Goal: Task Accomplishment & Management: Complete application form

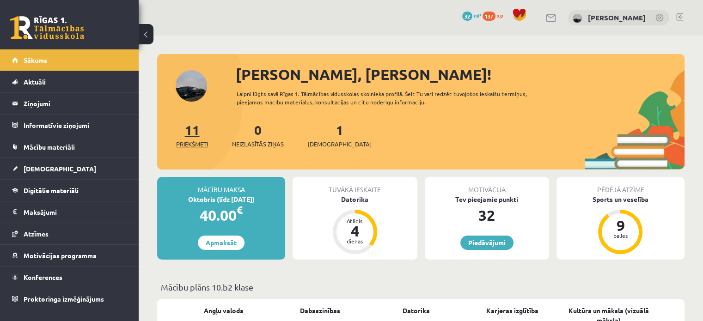
click at [197, 136] on link "11 Priekšmeti" at bounding box center [192, 134] width 32 height 27
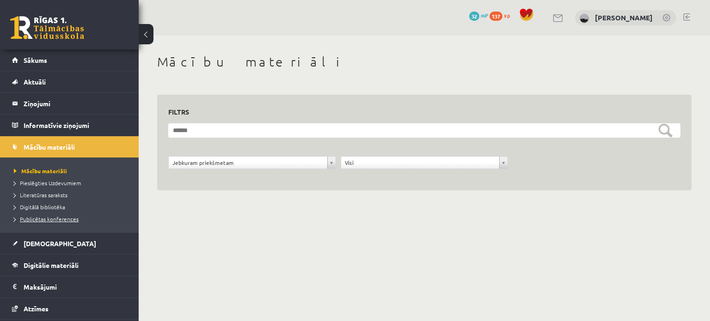
click at [61, 218] on span "Publicētas konferences" at bounding box center [46, 218] width 65 height 7
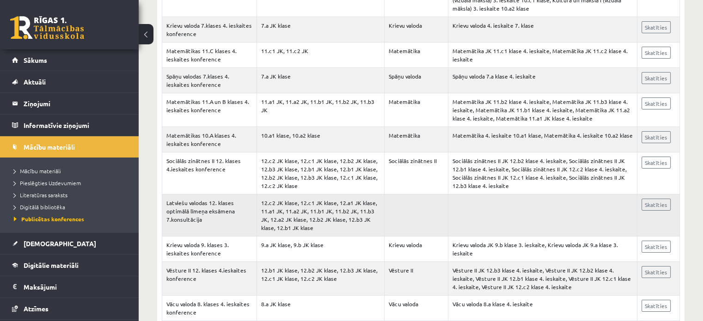
scroll to position [3187, 0]
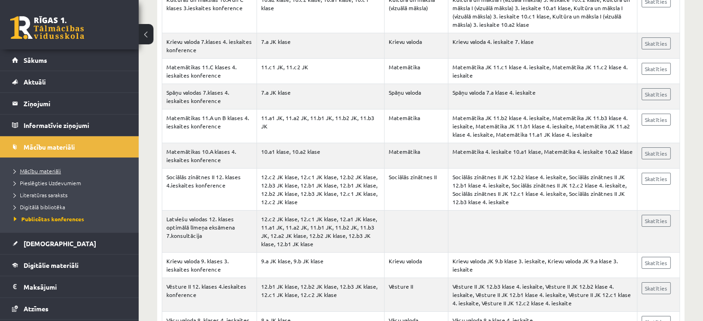
click at [54, 171] on span "Mācību materiāli" at bounding box center [37, 170] width 47 height 7
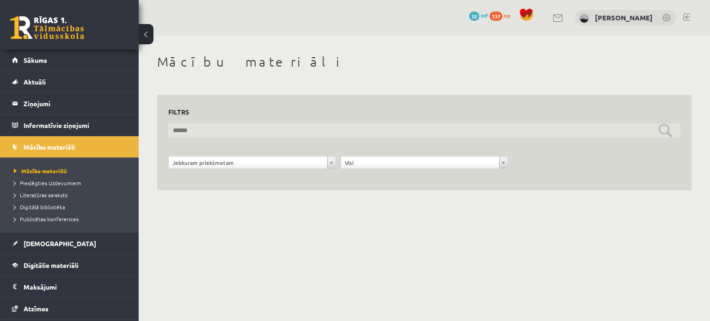
click at [237, 129] on input "text" at bounding box center [424, 130] width 512 height 14
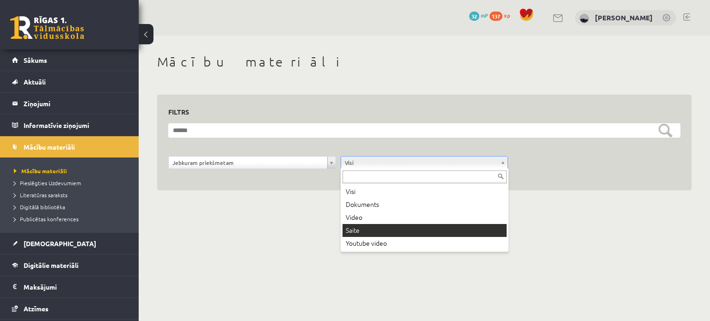
drag, startPoint x: 281, startPoint y: 247, endPoint x: 221, endPoint y: 260, distance: 61.9
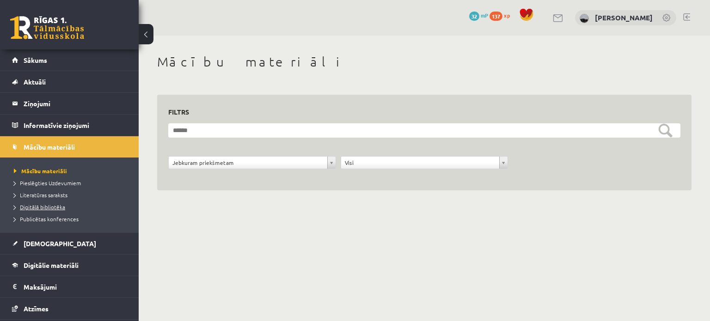
click at [57, 206] on span "Digitālā bibliotēka" at bounding box center [39, 206] width 51 height 7
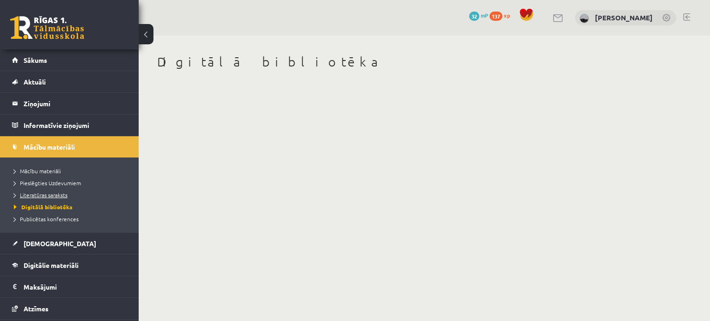
click at [47, 195] on span "Literatūras saraksts" at bounding box center [41, 194] width 54 height 7
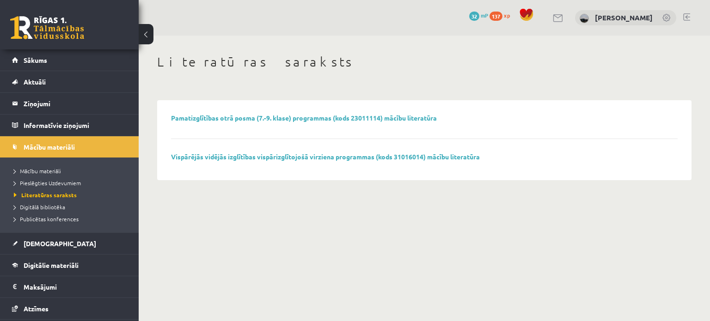
click at [42, 187] on li "Pieslēgties Uzdevumiem" at bounding box center [71, 183] width 115 height 12
click at [58, 183] on span "Pieslēgties Uzdevumiem" at bounding box center [50, 182] width 73 height 7
click at [22, 246] on link "[DEMOGRAPHIC_DATA]" at bounding box center [69, 243] width 115 height 21
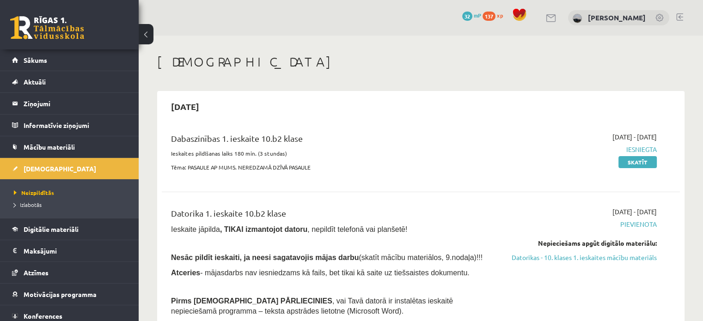
drag, startPoint x: 263, startPoint y: 168, endPoint x: 566, endPoint y: 118, distance: 306.6
click at [264, 167] on p "Tēma: PASAULE AP MUMS. NEREDZAMĀ DZĪVĀ PASAULE" at bounding box center [330, 167] width 319 height 8
click at [637, 164] on link "Skatīt" at bounding box center [637, 162] width 38 height 12
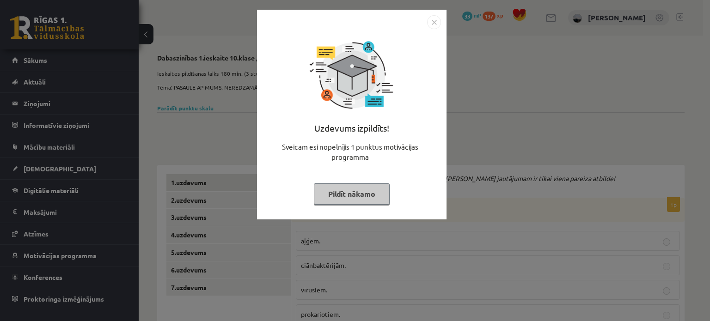
click at [370, 193] on button "Pildīt nākamo" at bounding box center [352, 193] width 76 height 21
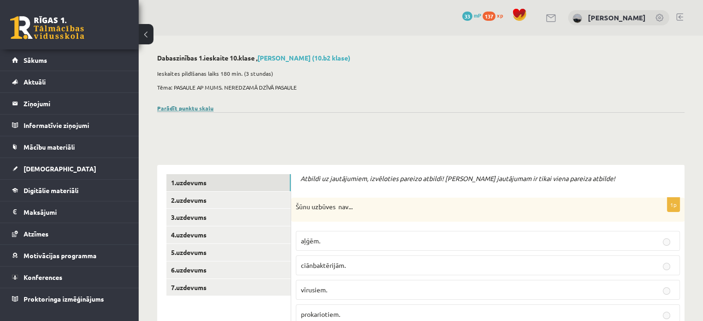
click at [191, 107] on link "Parādīt punktu skalu" at bounding box center [185, 107] width 56 height 7
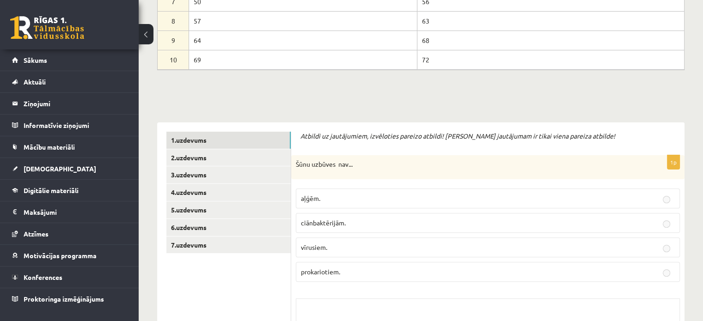
scroll to position [370, 0]
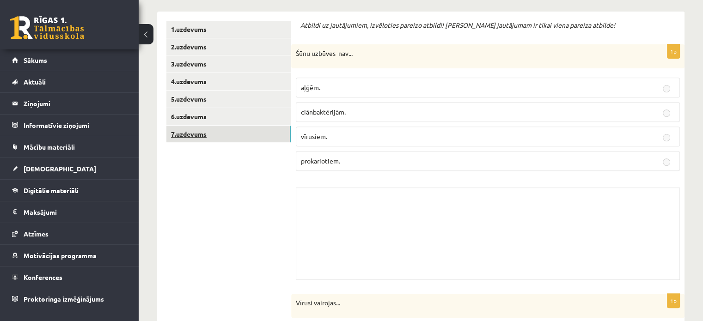
click at [239, 136] on link "7.uzdevums" at bounding box center [228, 134] width 124 height 17
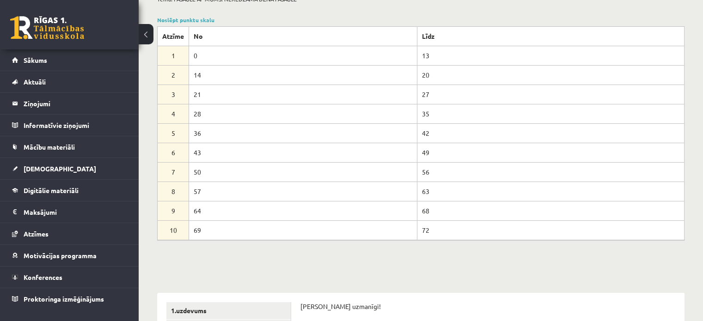
scroll to position [0, 0]
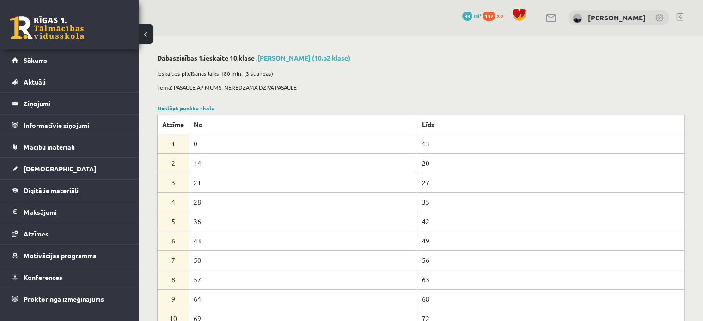
click at [176, 108] on link "Noslēpt punktu skalu" at bounding box center [185, 107] width 57 height 7
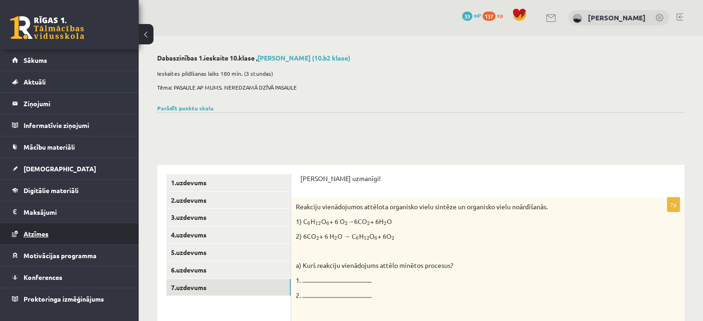
click at [33, 234] on span "Atzīmes" at bounding box center [36, 234] width 25 height 8
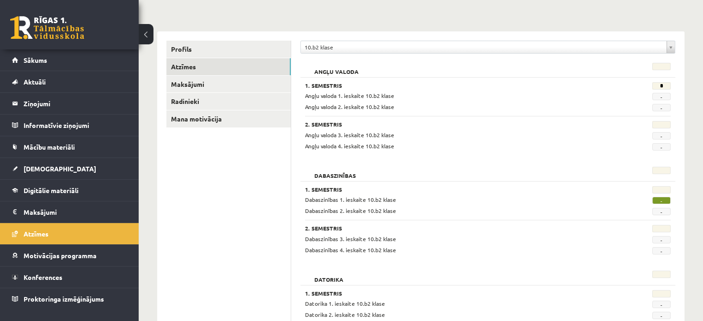
scroll to position [92, 0]
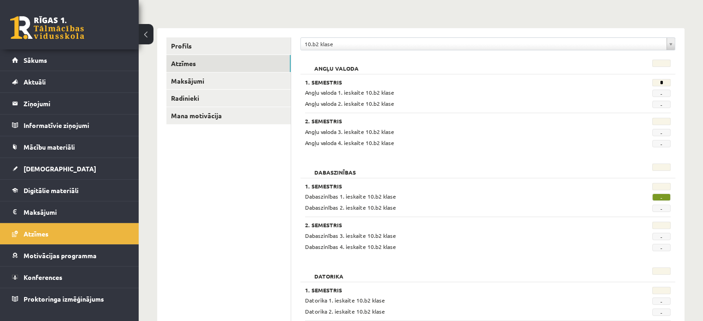
click at [659, 195] on span "-" at bounding box center [661, 197] width 18 height 7
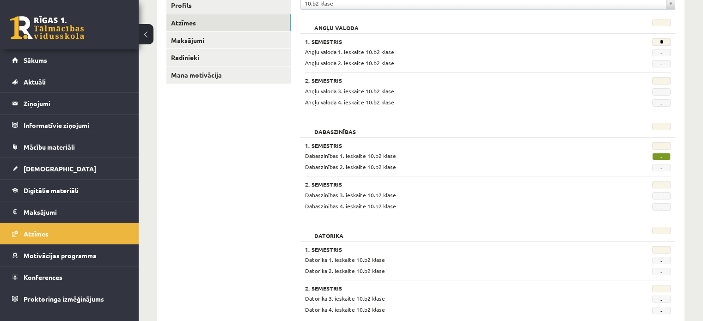
scroll to position [198, 0]
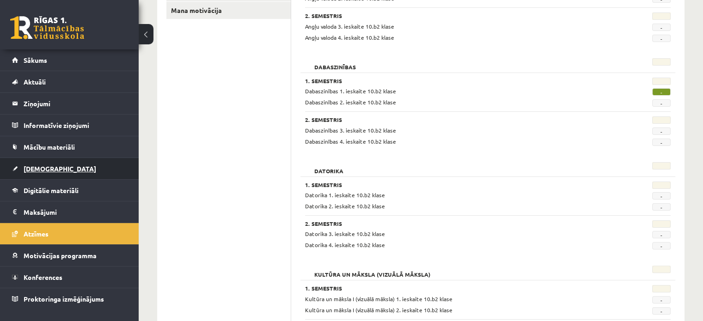
click at [35, 175] on link "[DEMOGRAPHIC_DATA]" at bounding box center [69, 168] width 115 height 21
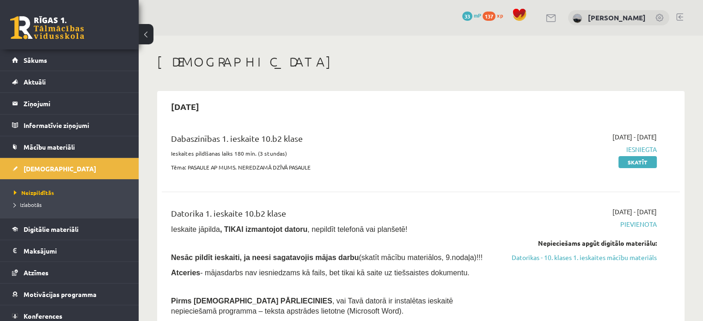
click at [275, 161] on div "Dabaszinības 1. ieskaite 10.b2 klase Ieskaites pildīšanas laiks 180 min. (3 stu…" at bounding box center [330, 154] width 333 height 45
click at [381, 125] on div "Dabaszinības 1. ieskaite 10.b2 klase Ieskaites pildīšanas laiks 180 min. (3 stu…" at bounding box center [421, 154] width 518 height 63
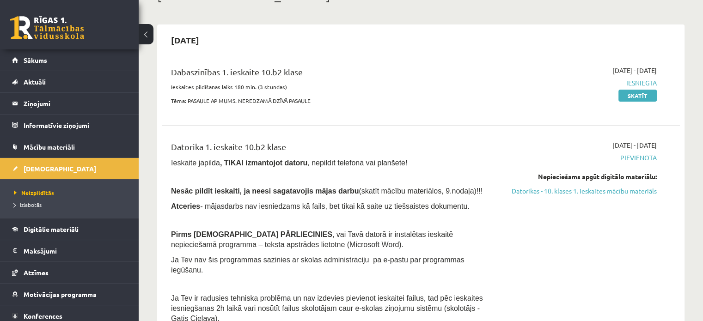
scroll to position [139, 0]
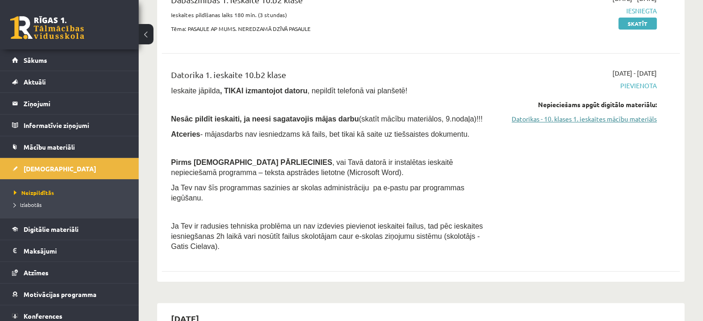
click at [580, 116] on link "Datorikas - 10. klases 1. ieskaites mācību materiāls" at bounding box center [580, 119] width 152 height 10
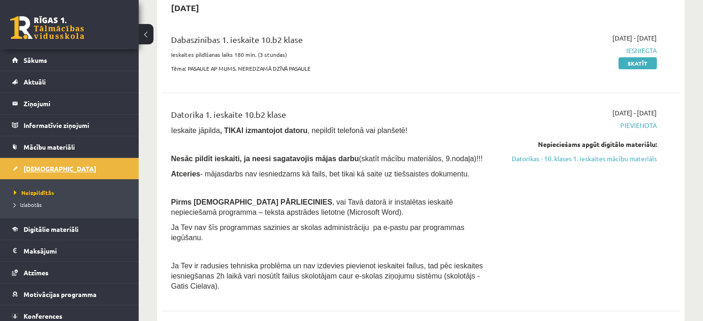
scroll to position [92, 0]
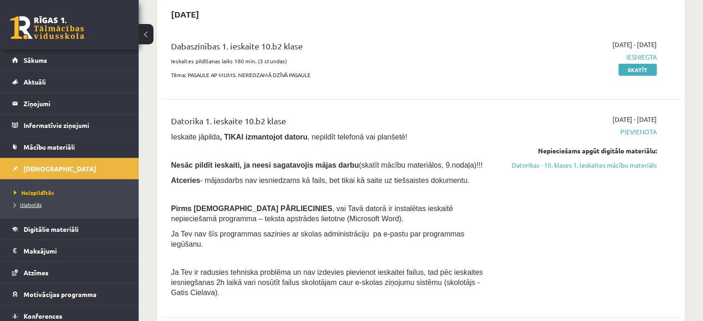
click at [35, 202] on span "Izlabotās" at bounding box center [28, 204] width 28 height 7
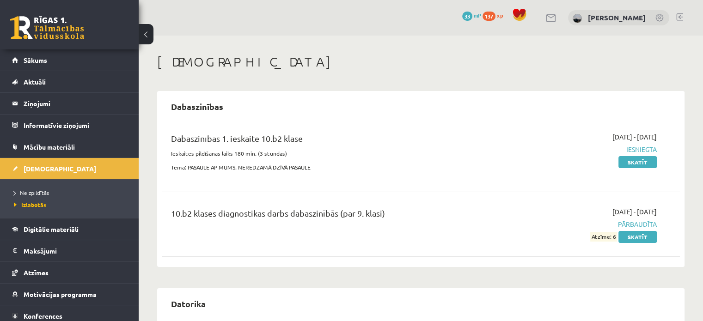
click at [35, 41] on div "0 Dāvanas 33 mP 137 xp" at bounding box center [69, 24] width 139 height 49
click at [50, 24] on link at bounding box center [47, 27] width 74 height 23
